Goal: Find specific page/section: Find specific page/section

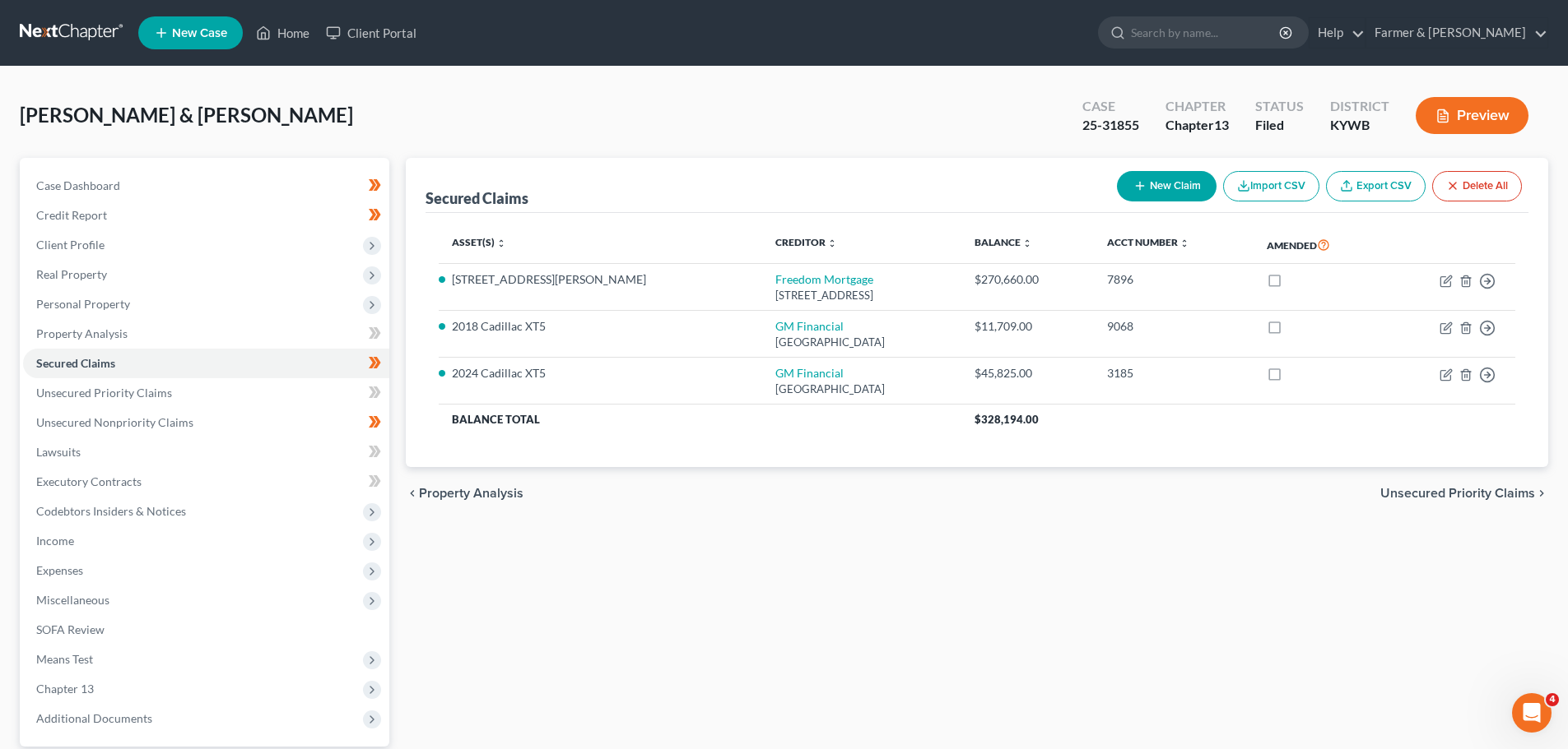
click at [87, 33] on link at bounding box center [73, 33] width 106 height 29
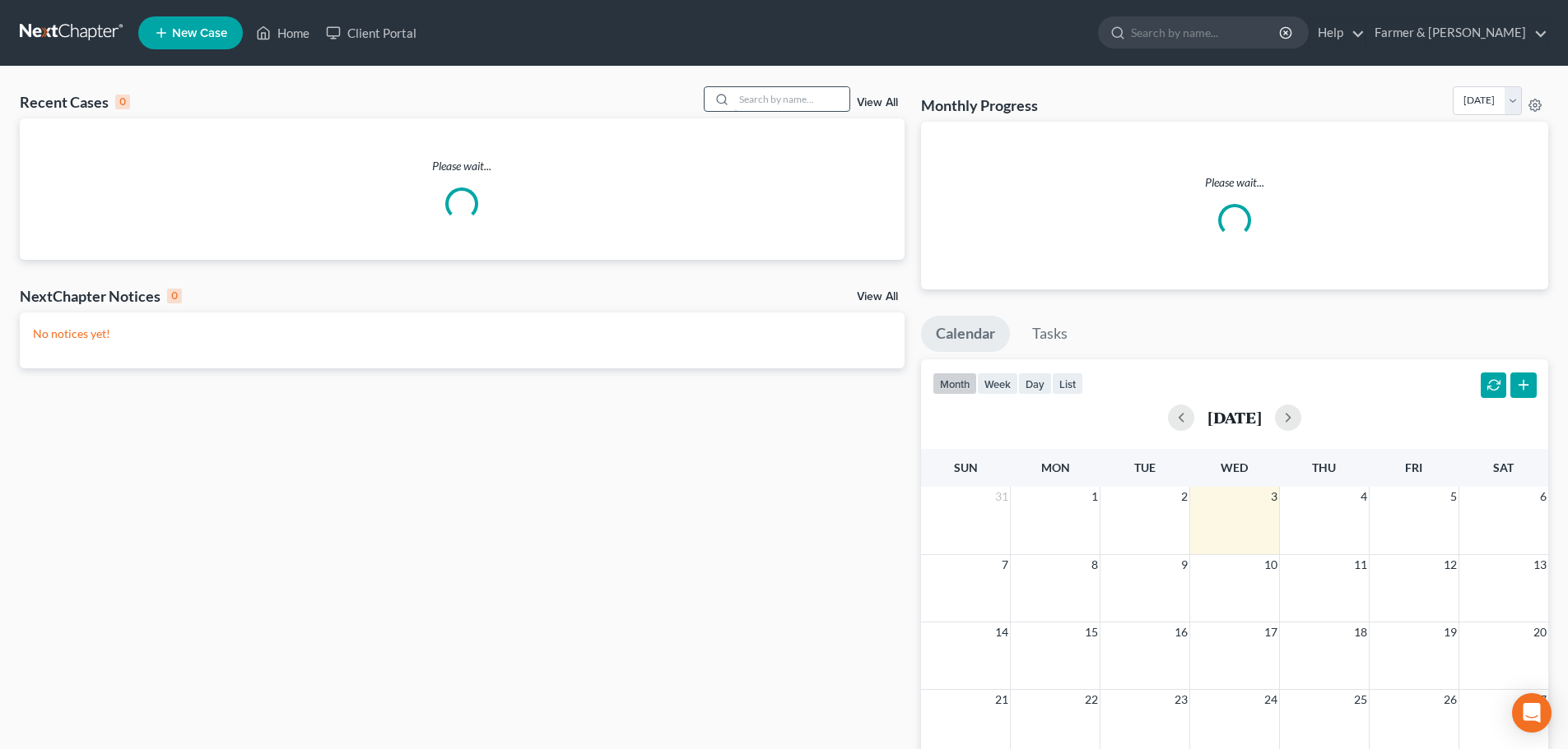
click at [812, 106] on input "search" at bounding box center [791, 99] width 115 height 24
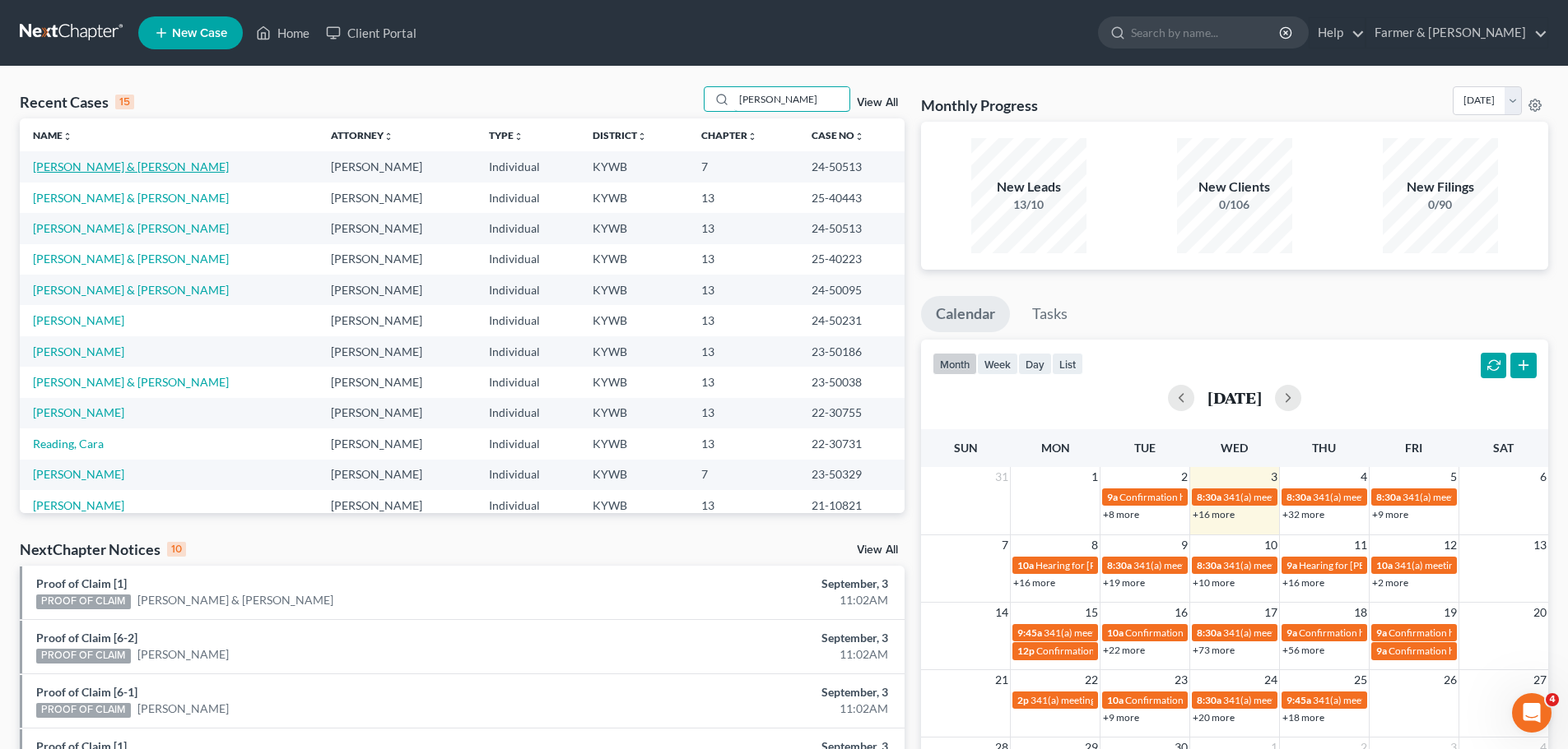
type input "powel"
click at [126, 167] on link "Powell, Anthony & Jennifer" at bounding box center [131, 167] width 196 height 14
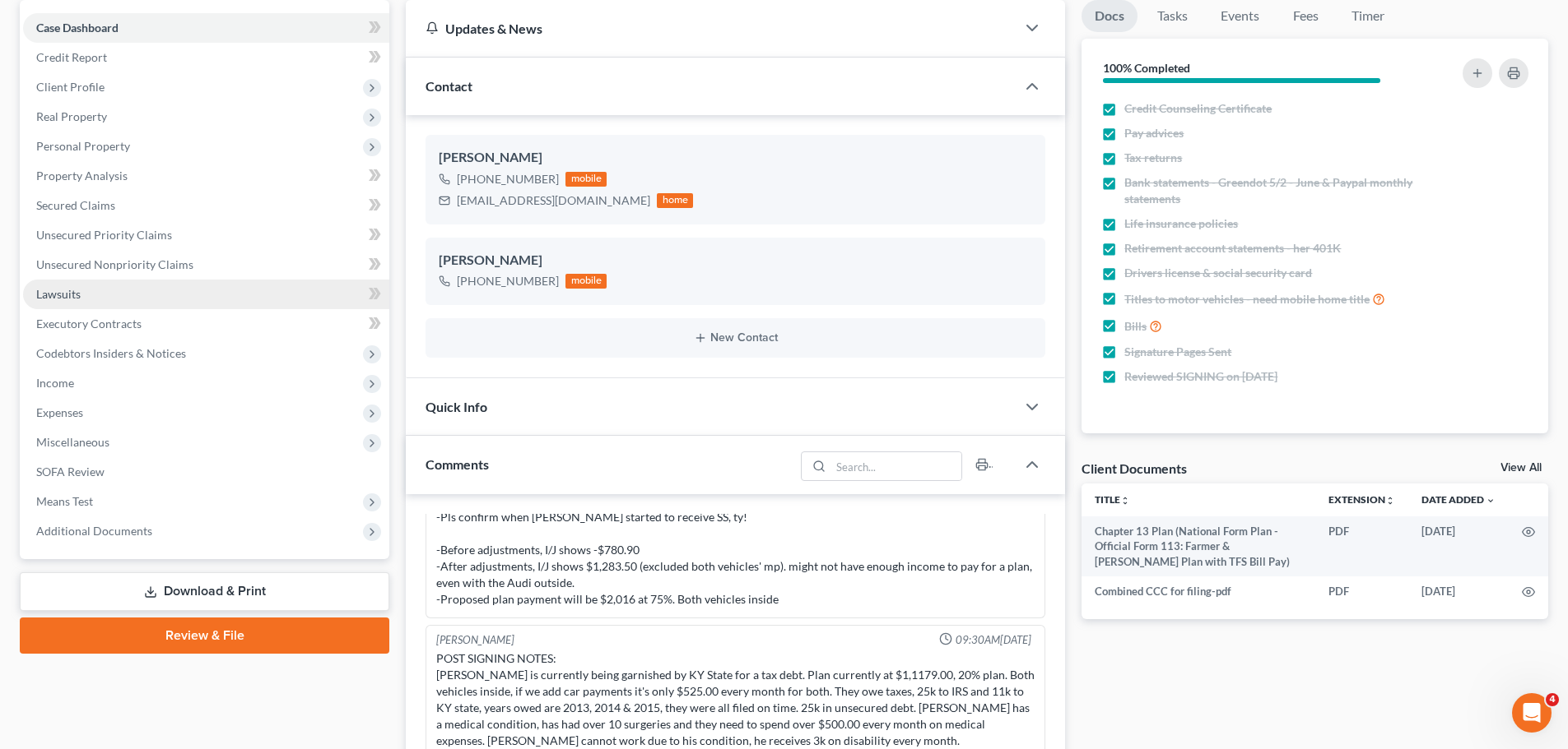
scroll to position [164, 0]
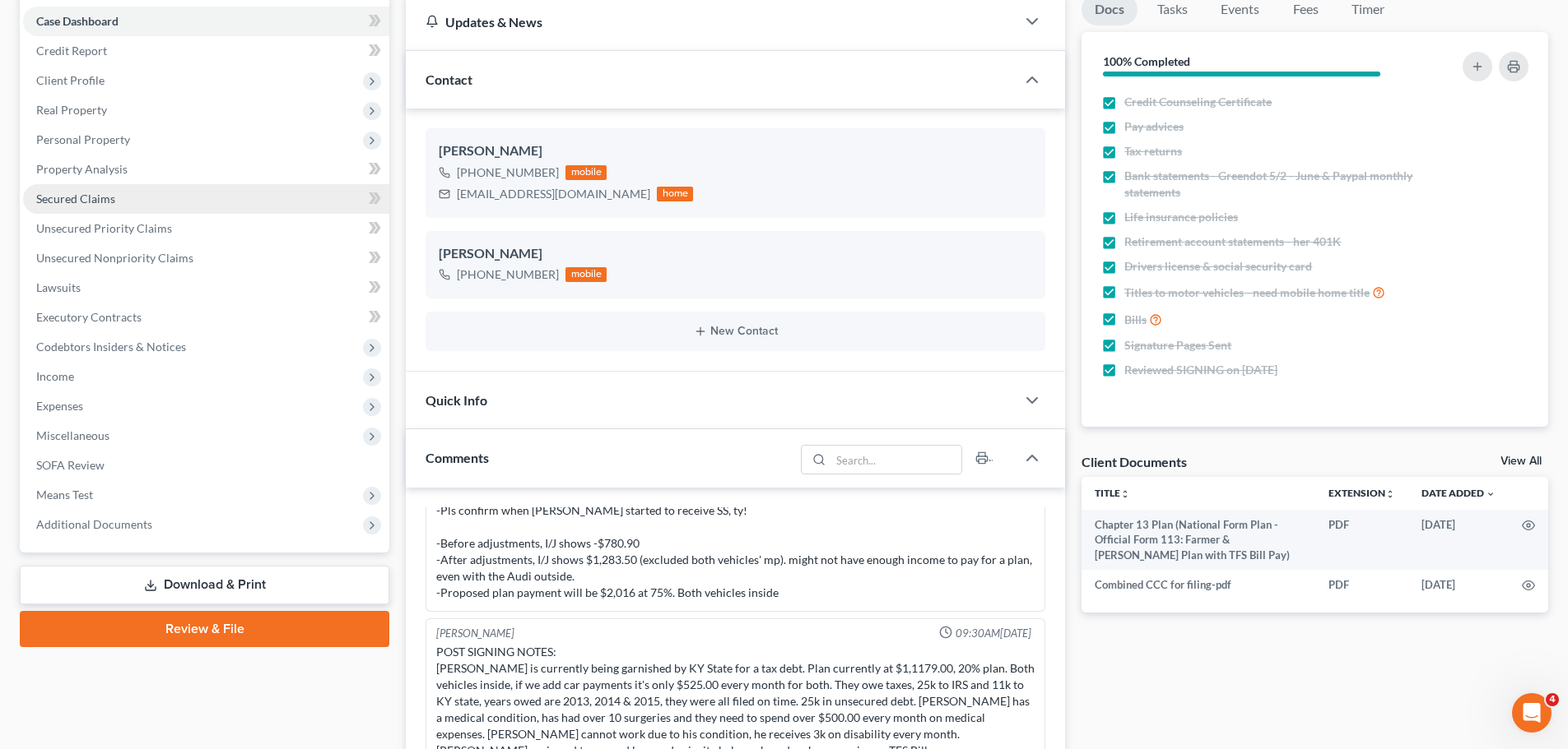
click at [92, 194] on span "Secured Claims" at bounding box center [75, 199] width 79 height 14
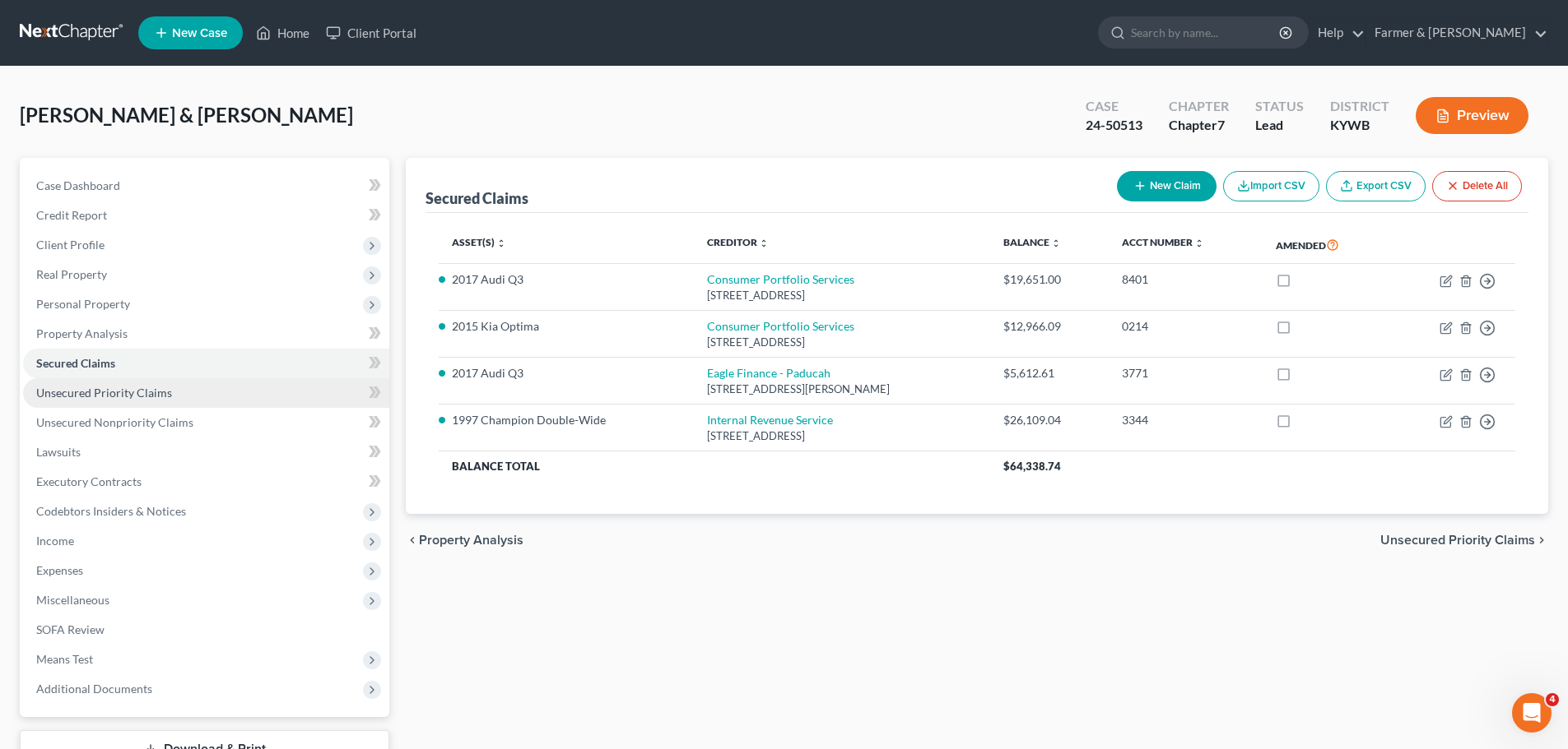
click at [123, 383] on link "Unsecured Priority Claims" at bounding box center [206, 394] width 366 height 29
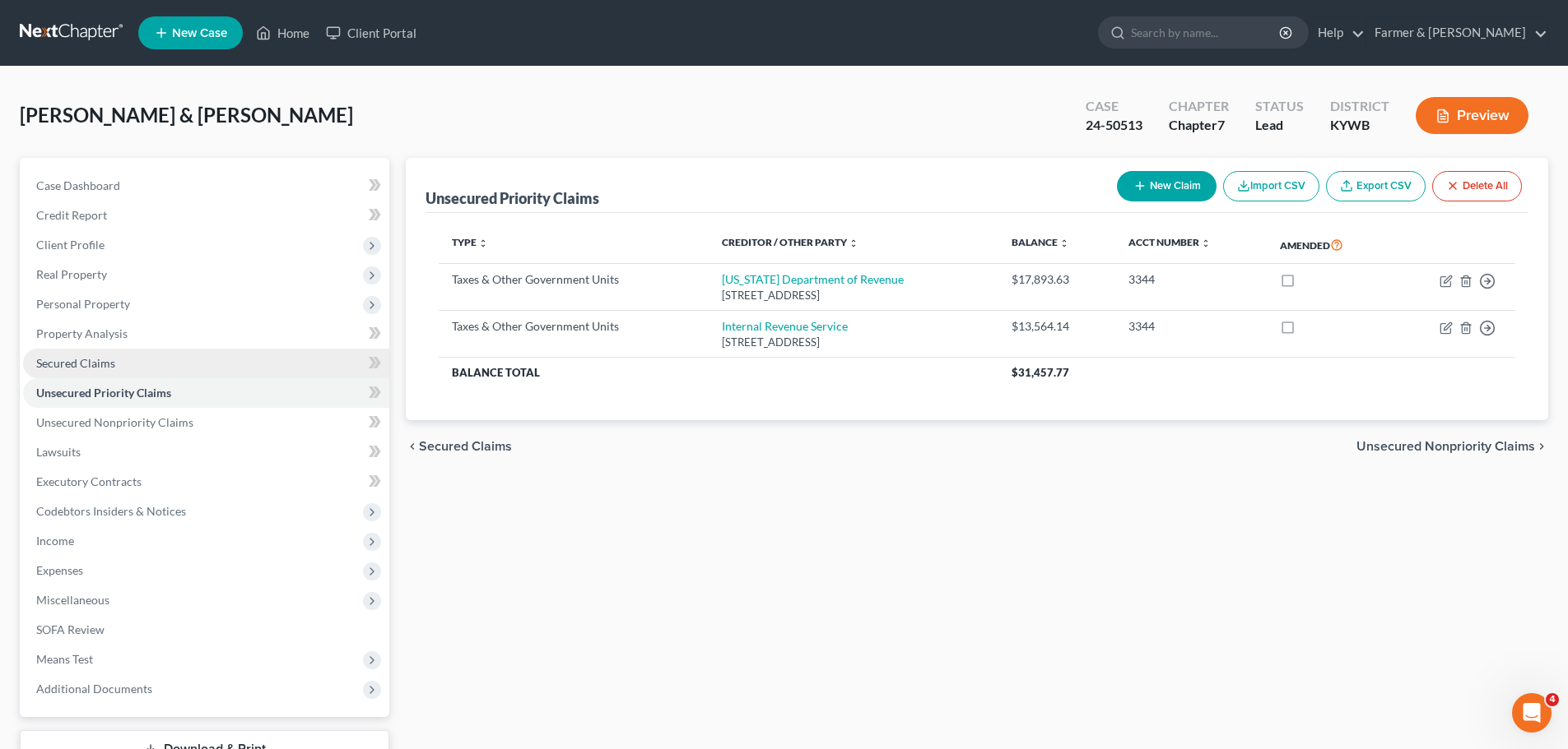
click at [82, 368] on span "Secured Claims" at bounding box center [75, 363] width 79 height 14
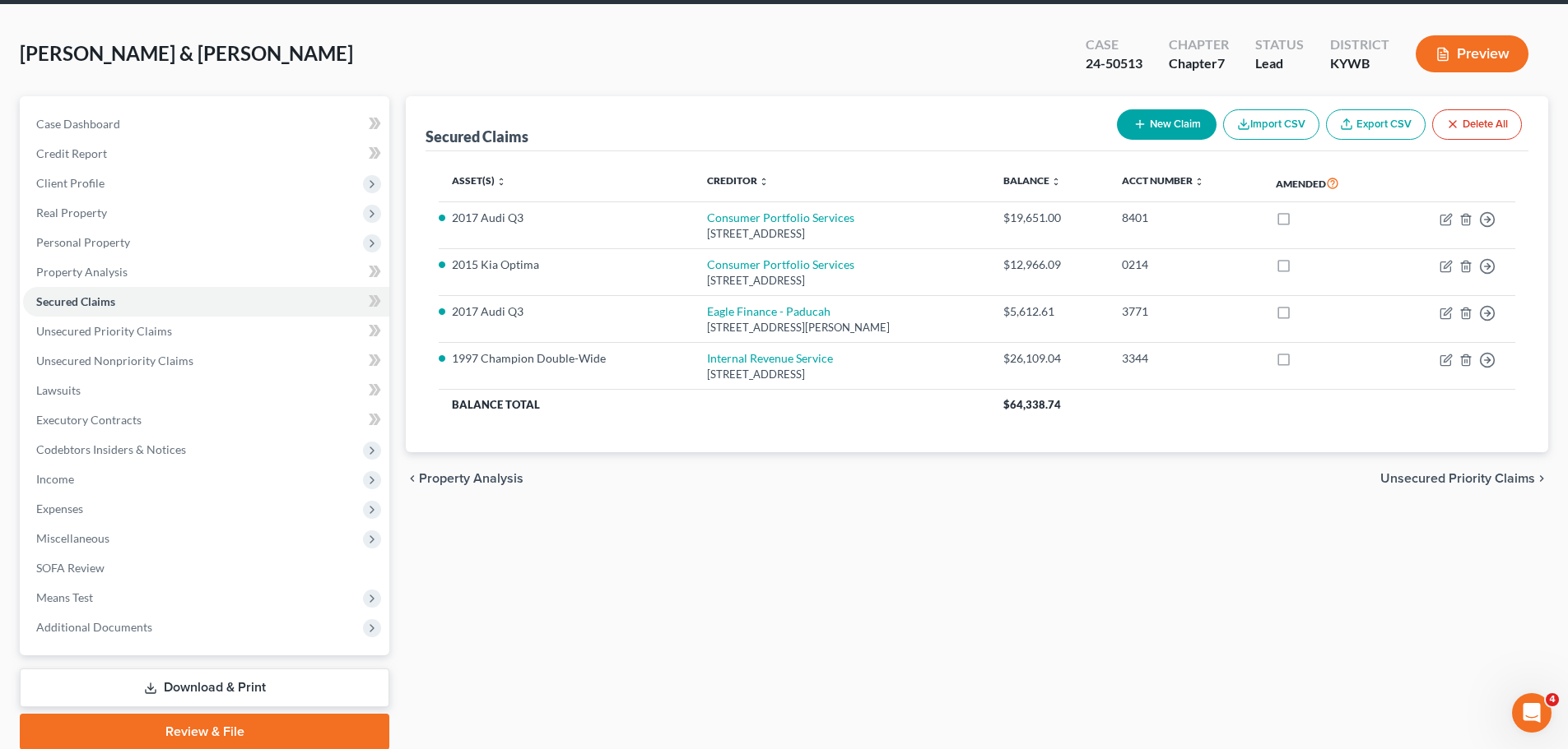
scroll to position [125, 0]
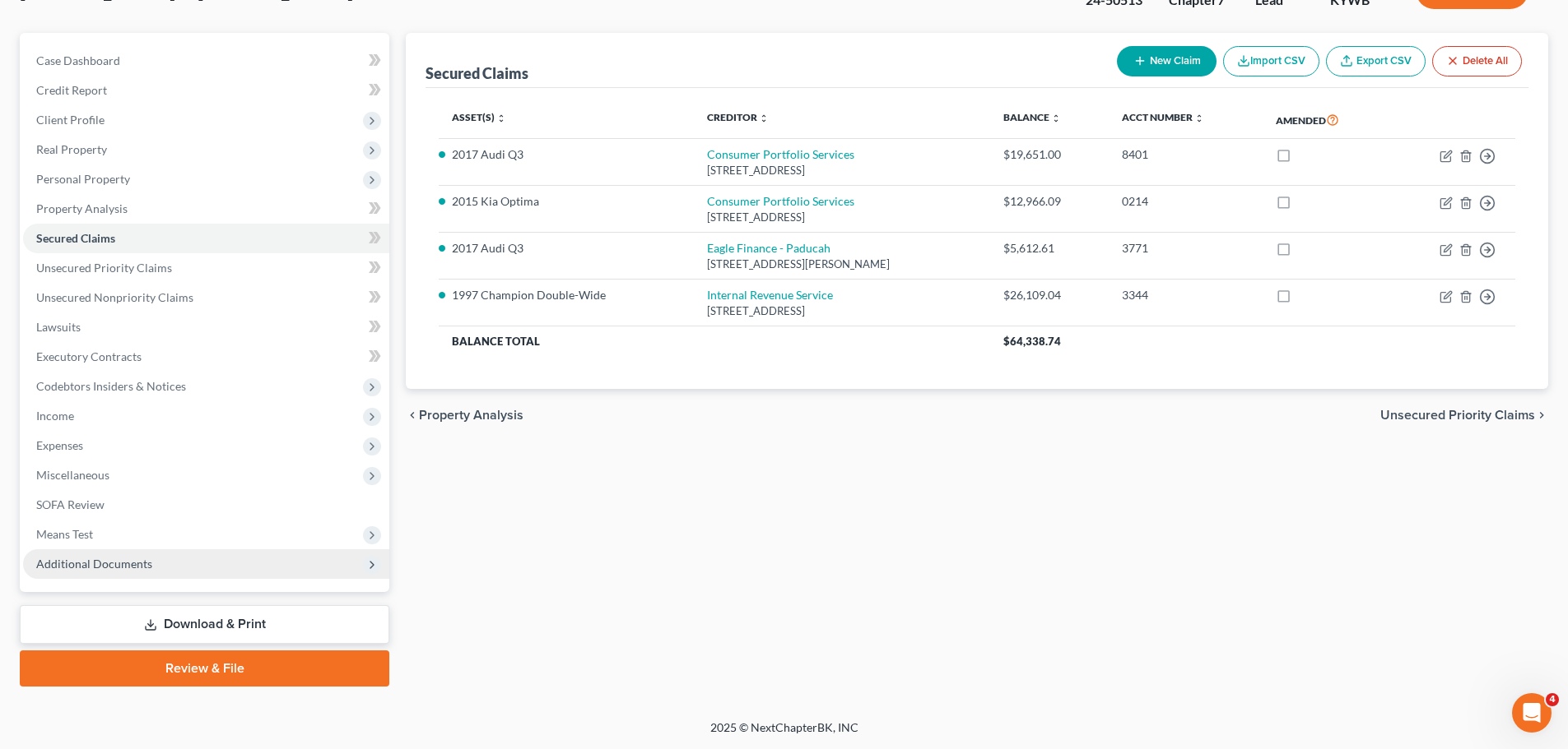
click at [79, 564] on span "Additional Documents" at bounding box center [94, 564] width 116 height 14
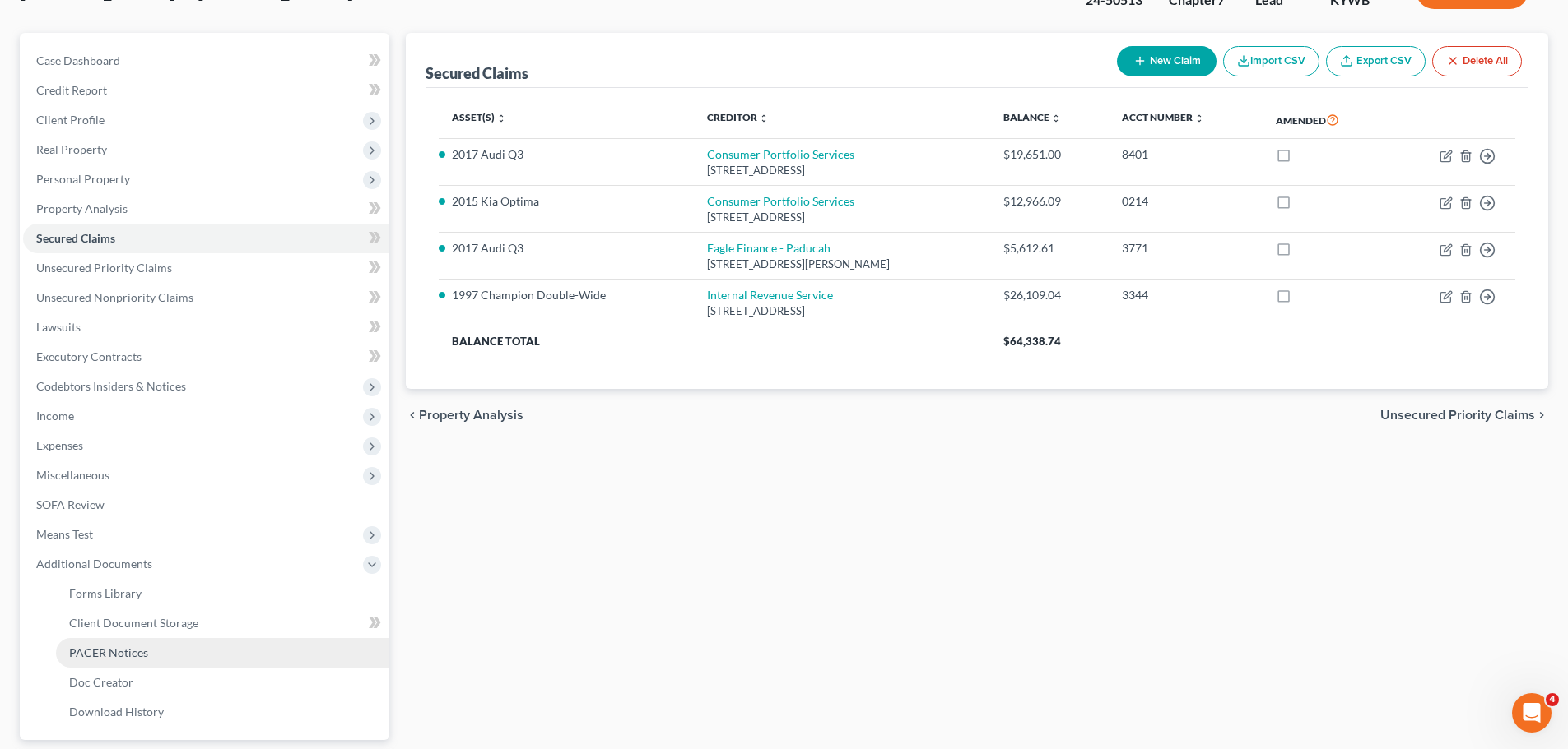
click at [119, 653] on span "PACER Notices" at bounding box center [108, 653] width 79 height 14
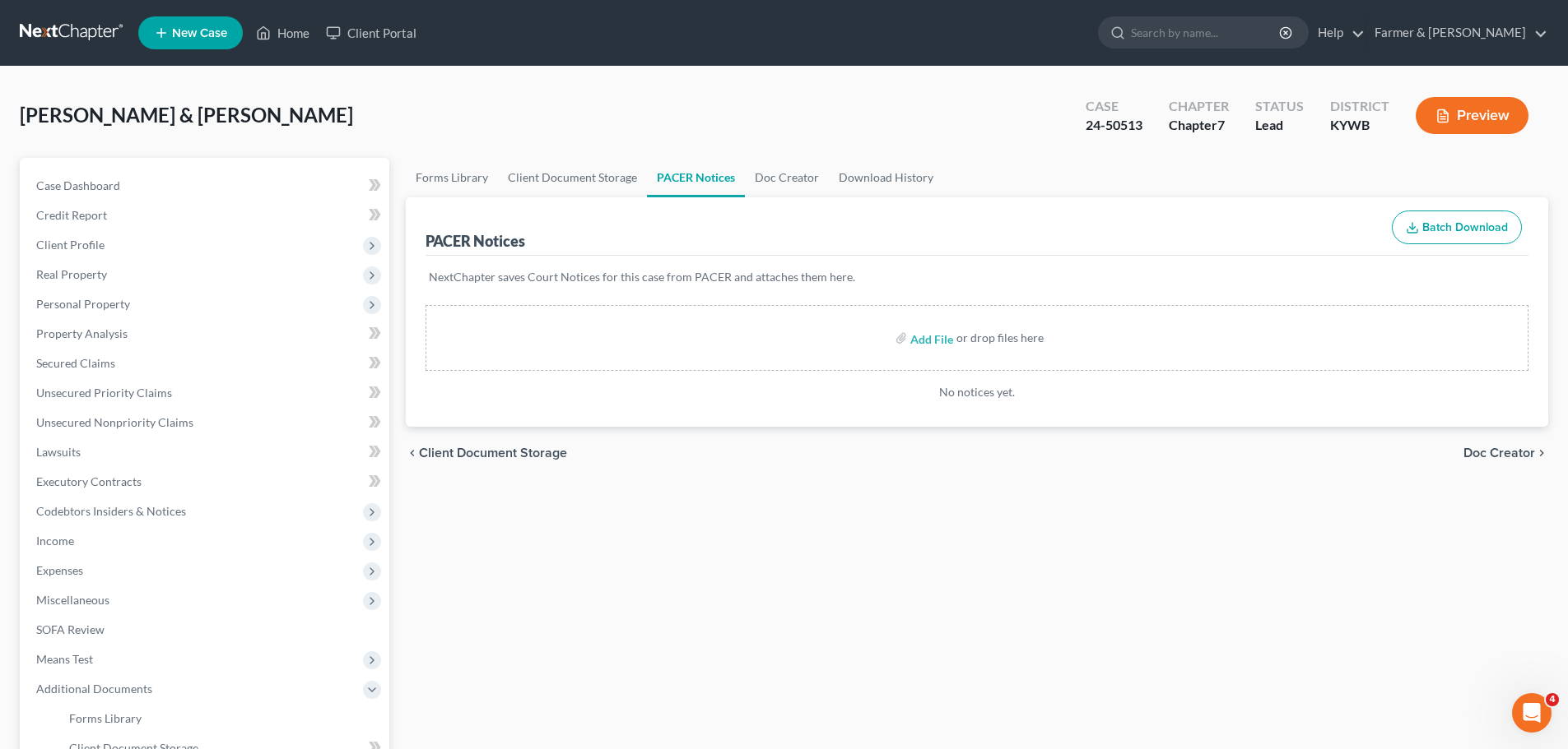
click at [99, 22] on link at bounding box center [73, 33] width 106 height 29
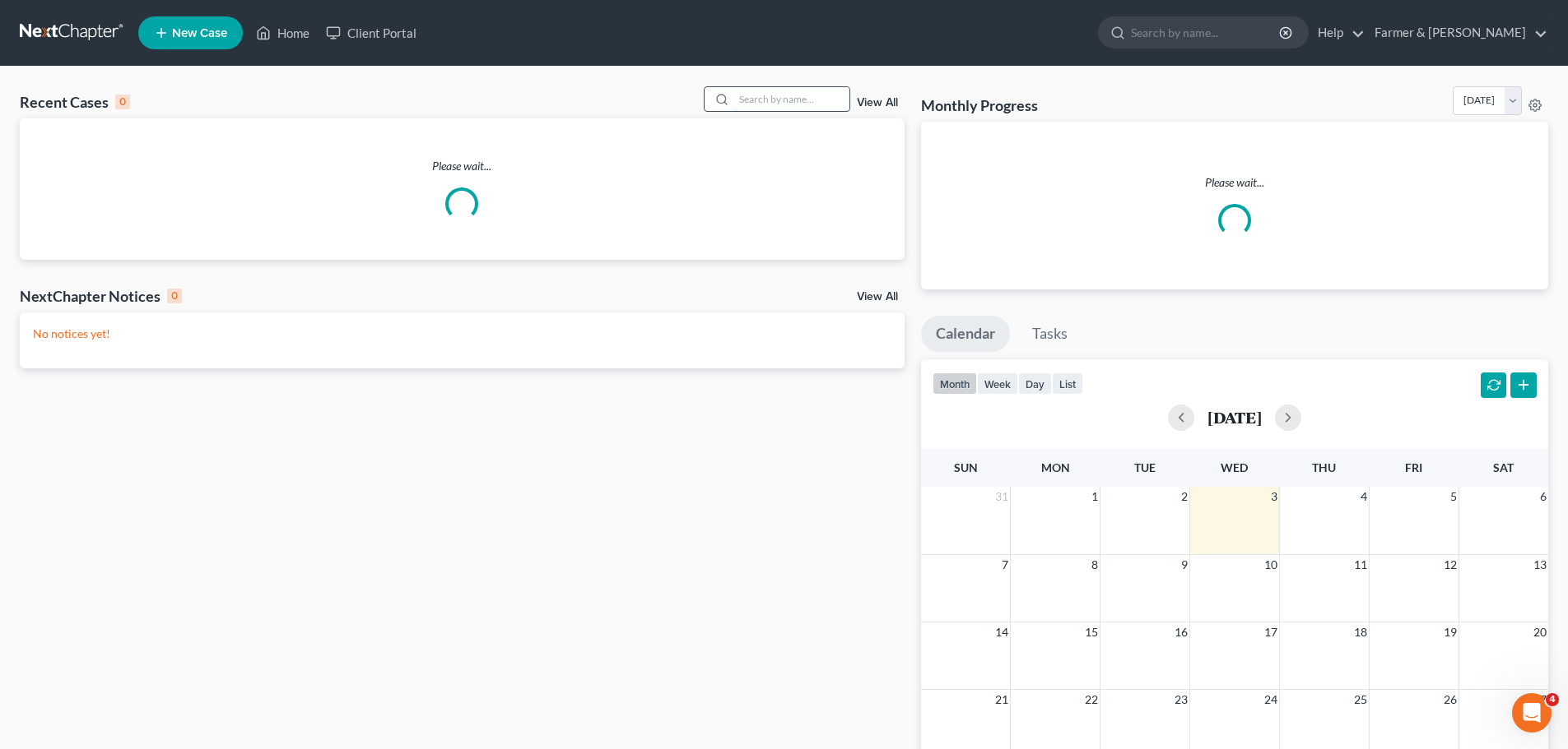
click at [770, 106] on input "search" at bounding box center [791, 99] width 115 height 24
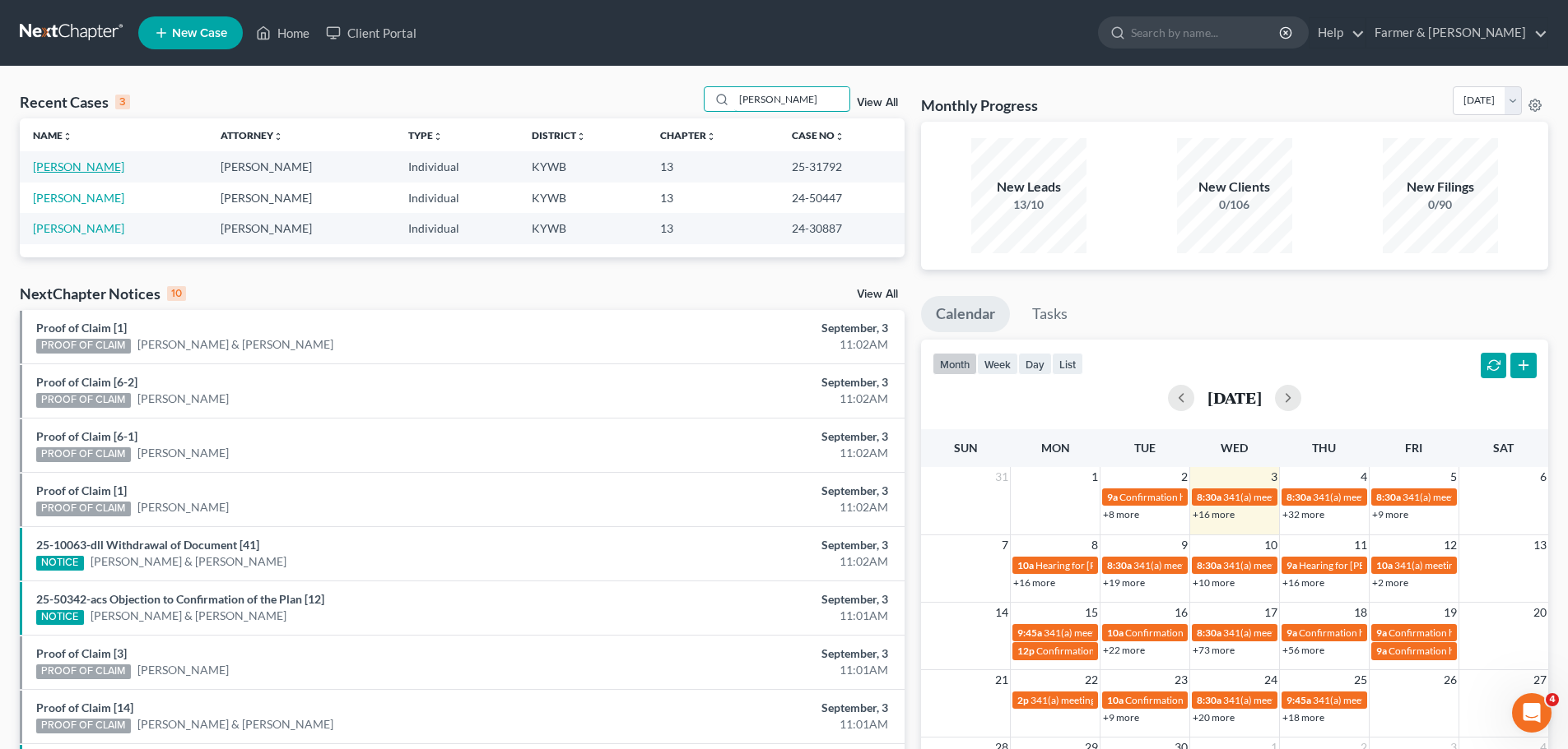
type input "dina"
click at [90, 168] on link "Pimentel, Dinarte" at bounding box center [79, 167] width 92 height 14
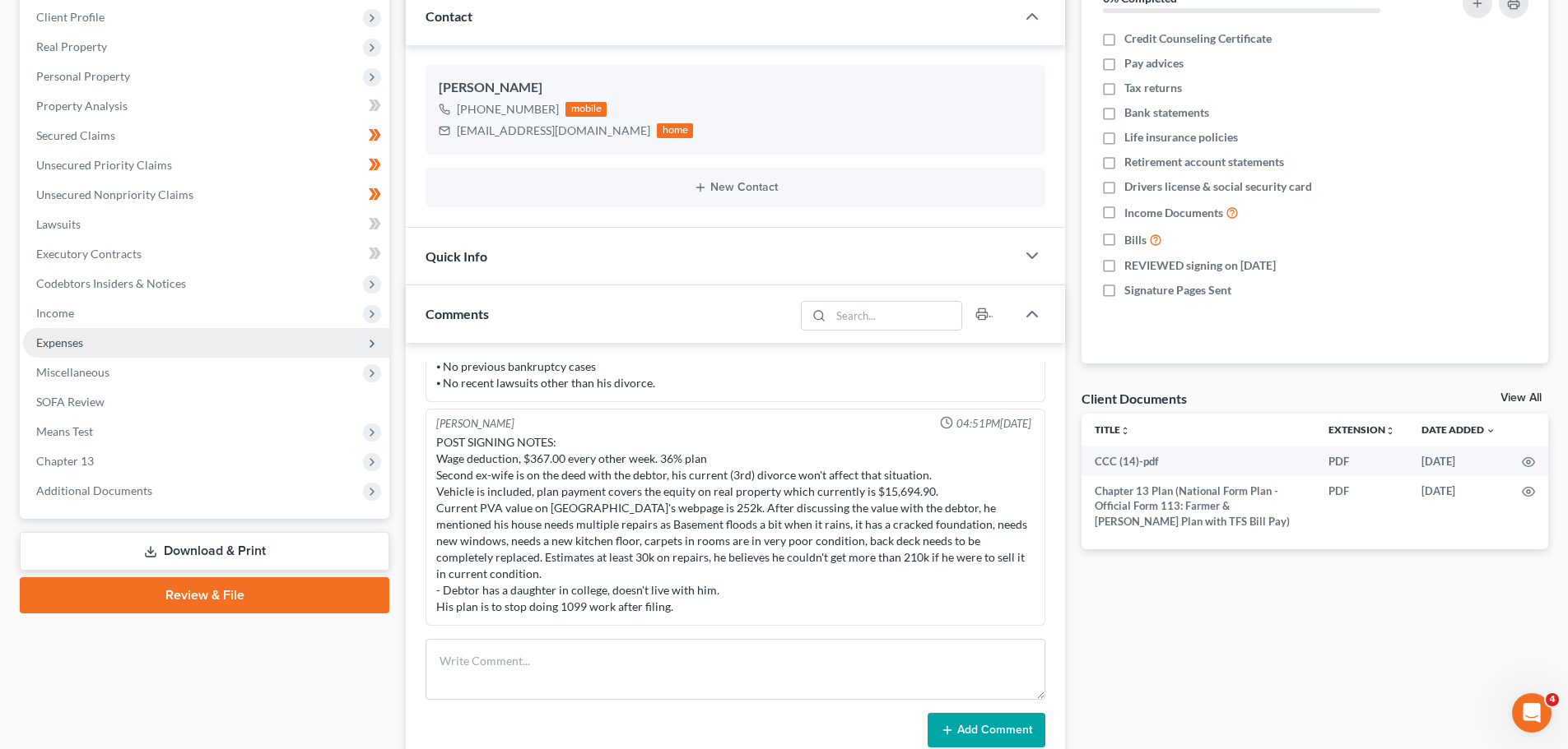
scroll to position [246, 0]
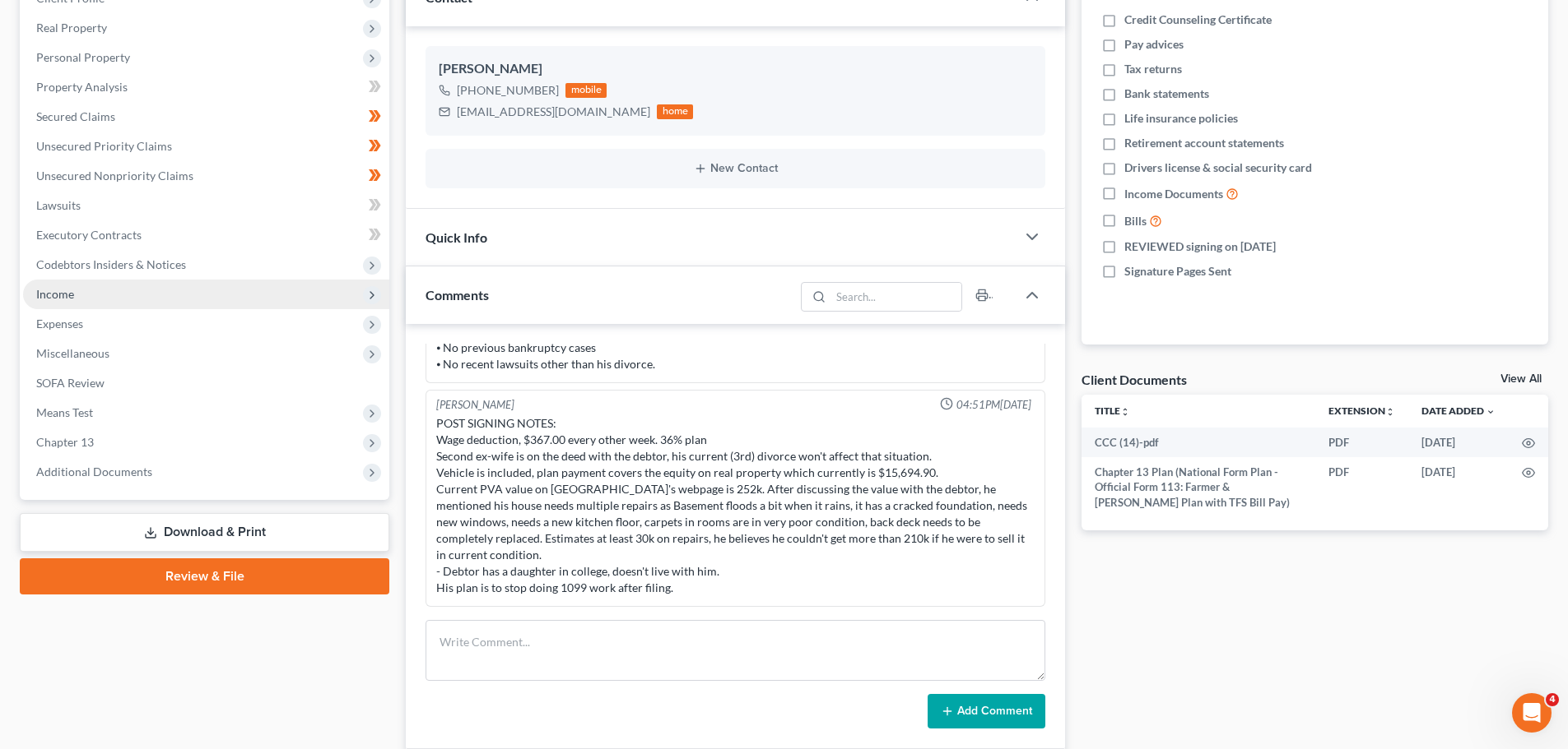
drag, startPoint x: 67, startPoint y: 288, endPoint x: 79, endPoint y: 302, distance: 18.4
click at [67, 288] on span "Income" at bounding box center [55, 294] width 38 height 14
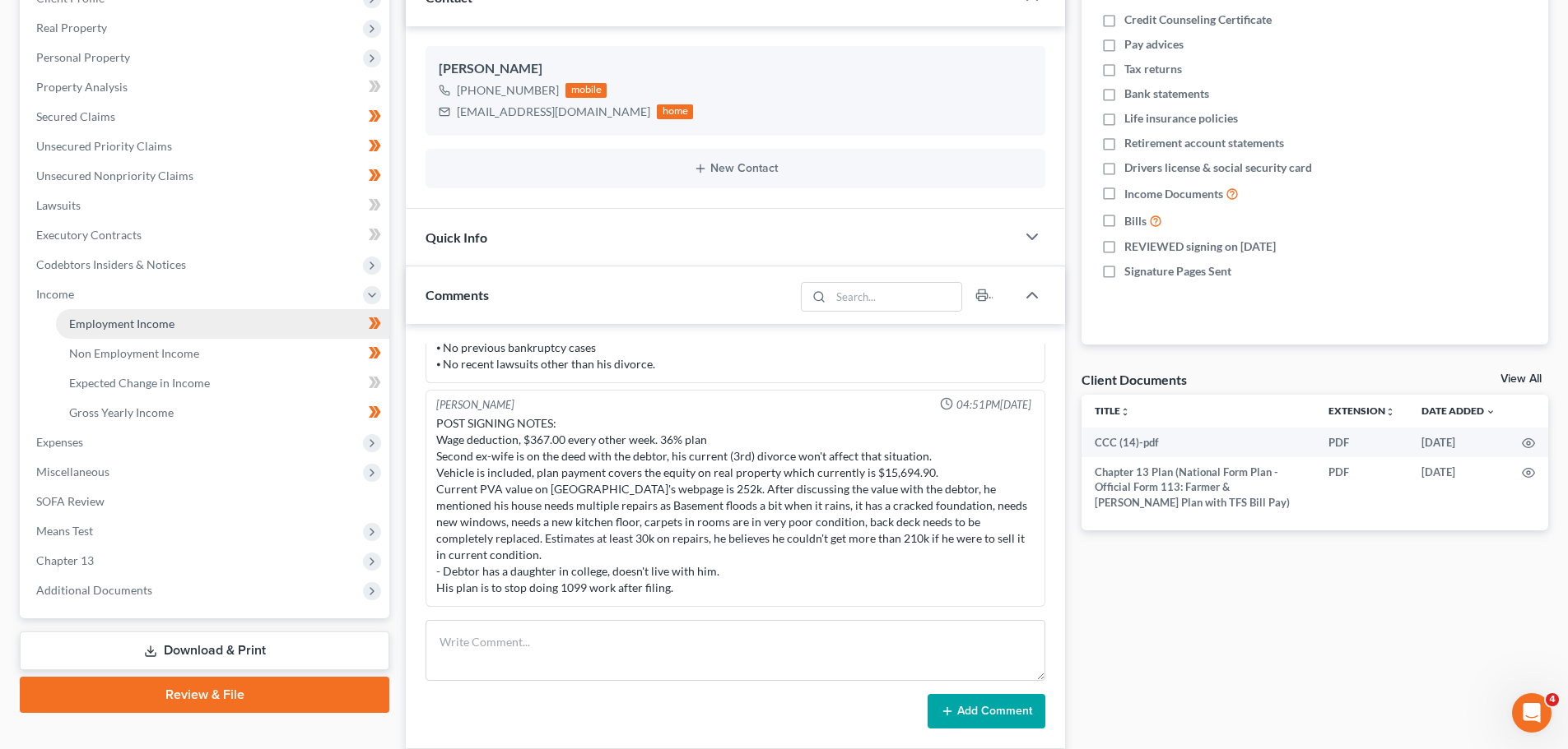
click at [87, 316] on link "Employment Income" at bounding box center [222, 324] width 333 height 29
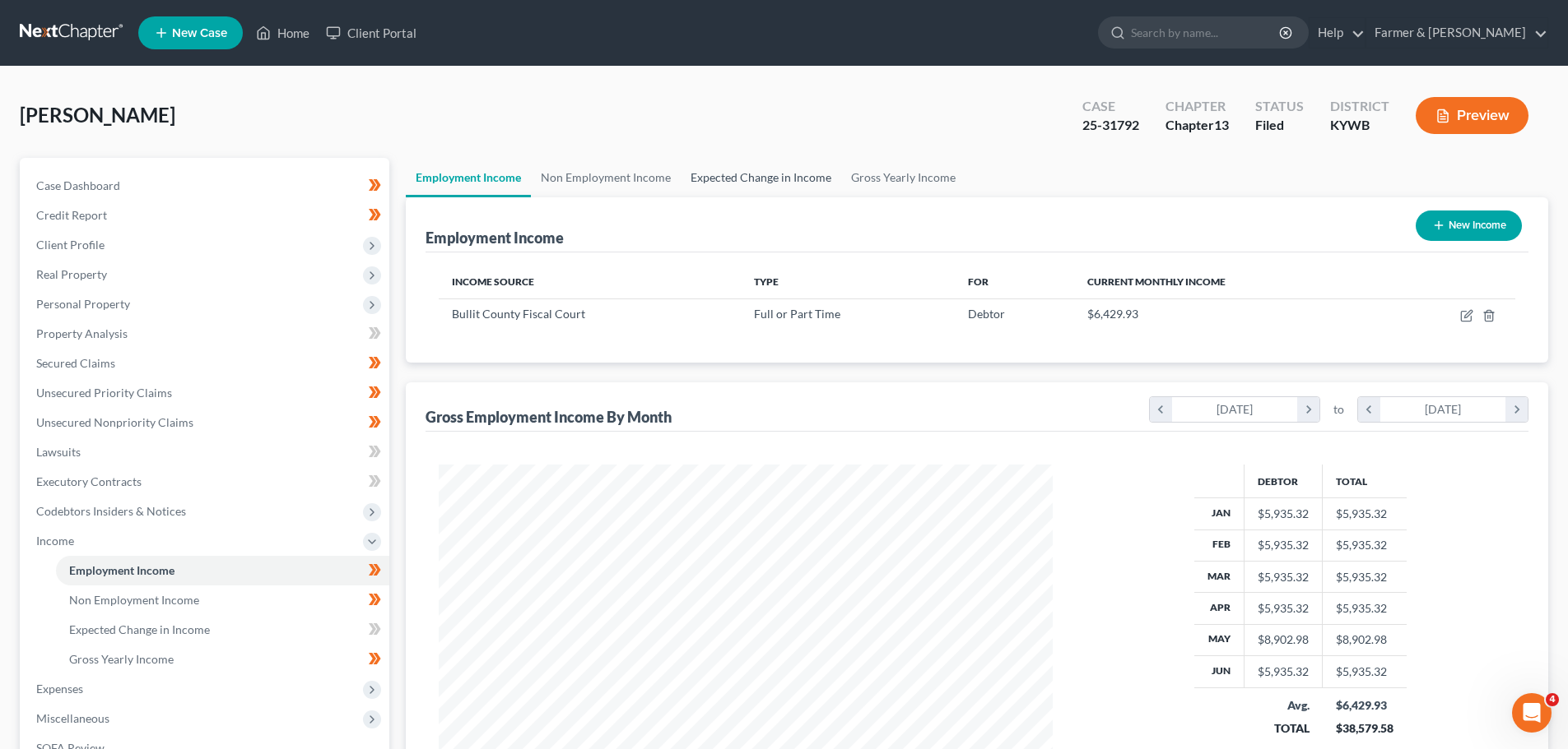
scroll to position [307, 647]
